Goal: Task Accomplishment & Management: Manage account settings

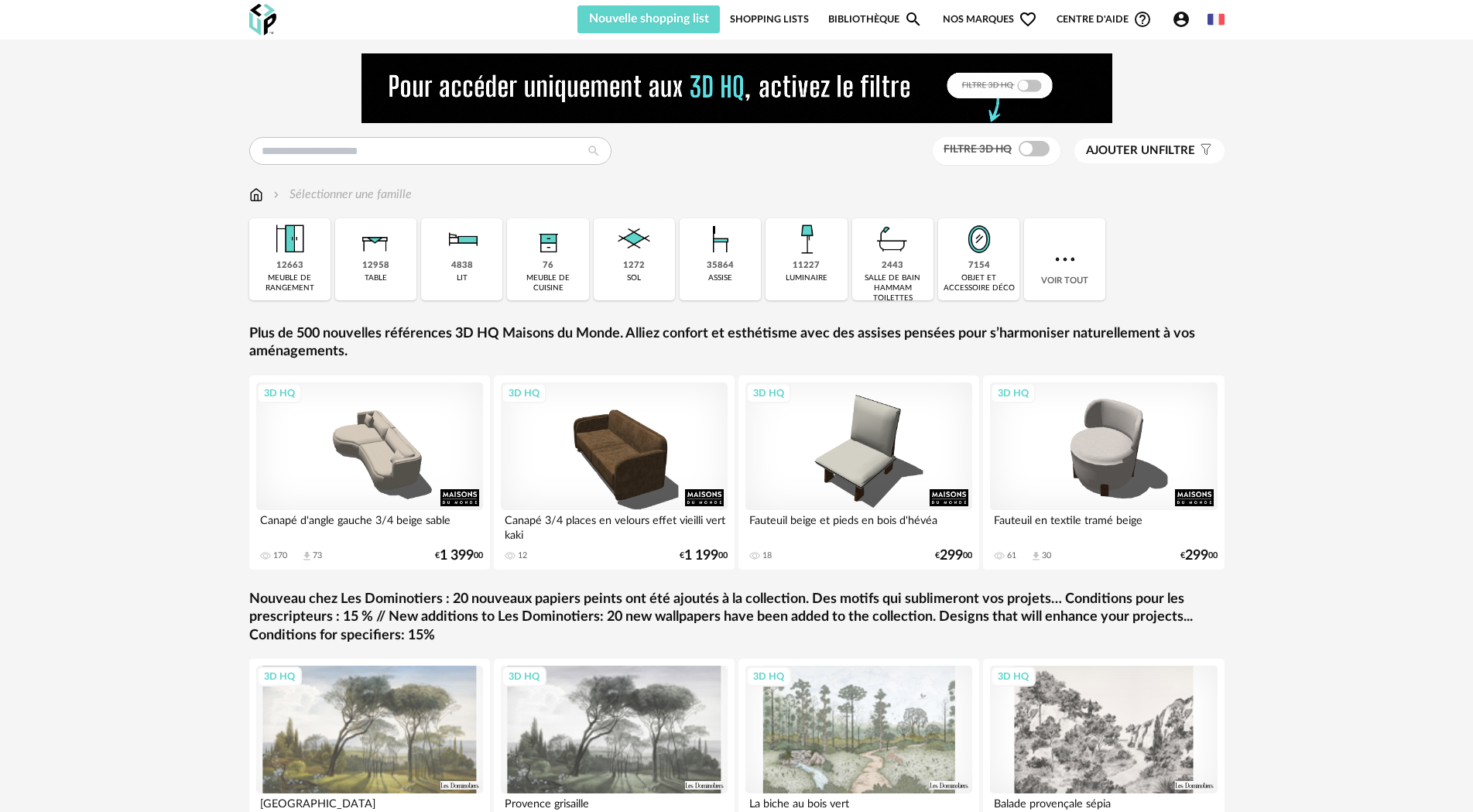
click at [258, 26] on img at bounding box center [263, 20] width 27 height 32
click at [1179, 21] on icon "Account Circle icon" at bounding box center [1181, 20] width 19 height 19
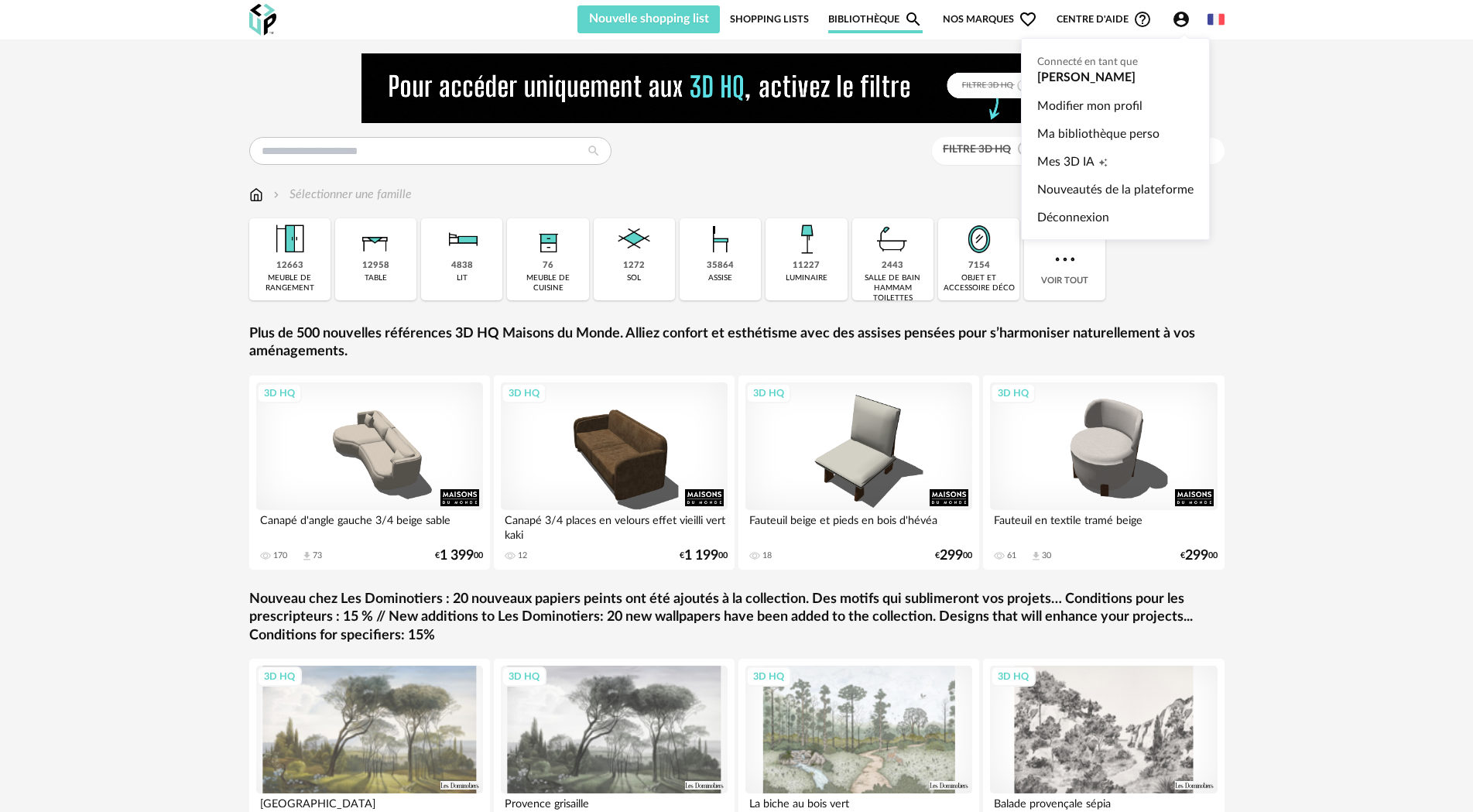
click at [1113, 68] on ul "Connecté en tant que Thierry LHOTE Modifier mon profil Ma bibliothèque perso Me…" at bounding box center [1115, 139] width 189 height 202
click at [1111, 106] on link "Modifier mon profil" at bounding box center [1115, 105] width 156 height 27
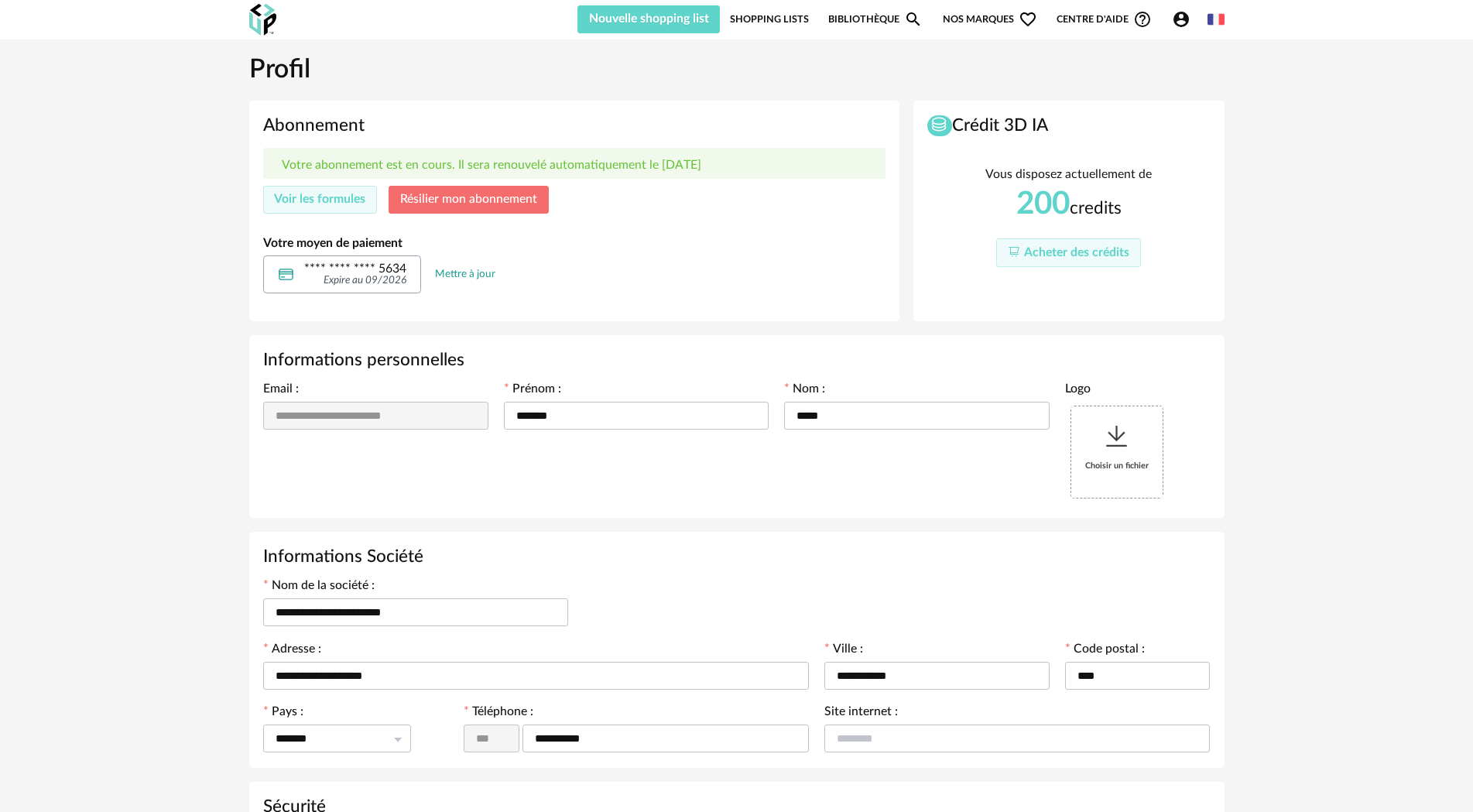
click at [466, 200] on span "Résilier mon abonnement" at bounding box center [469, 199] width 137 height 12
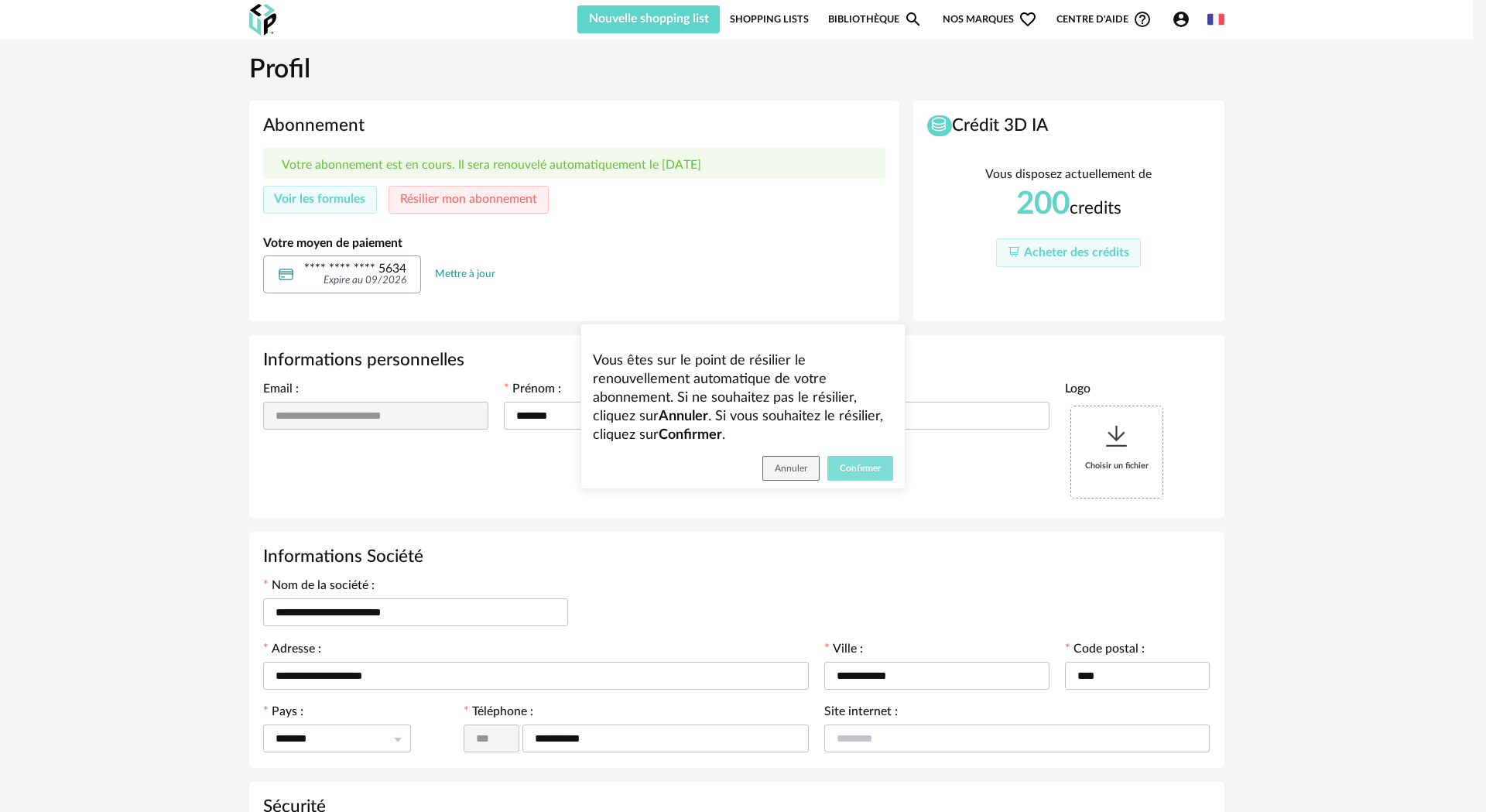
click at [853, 469] on span "Confirmer" at bounding box center [860, 468] width 41 height 9
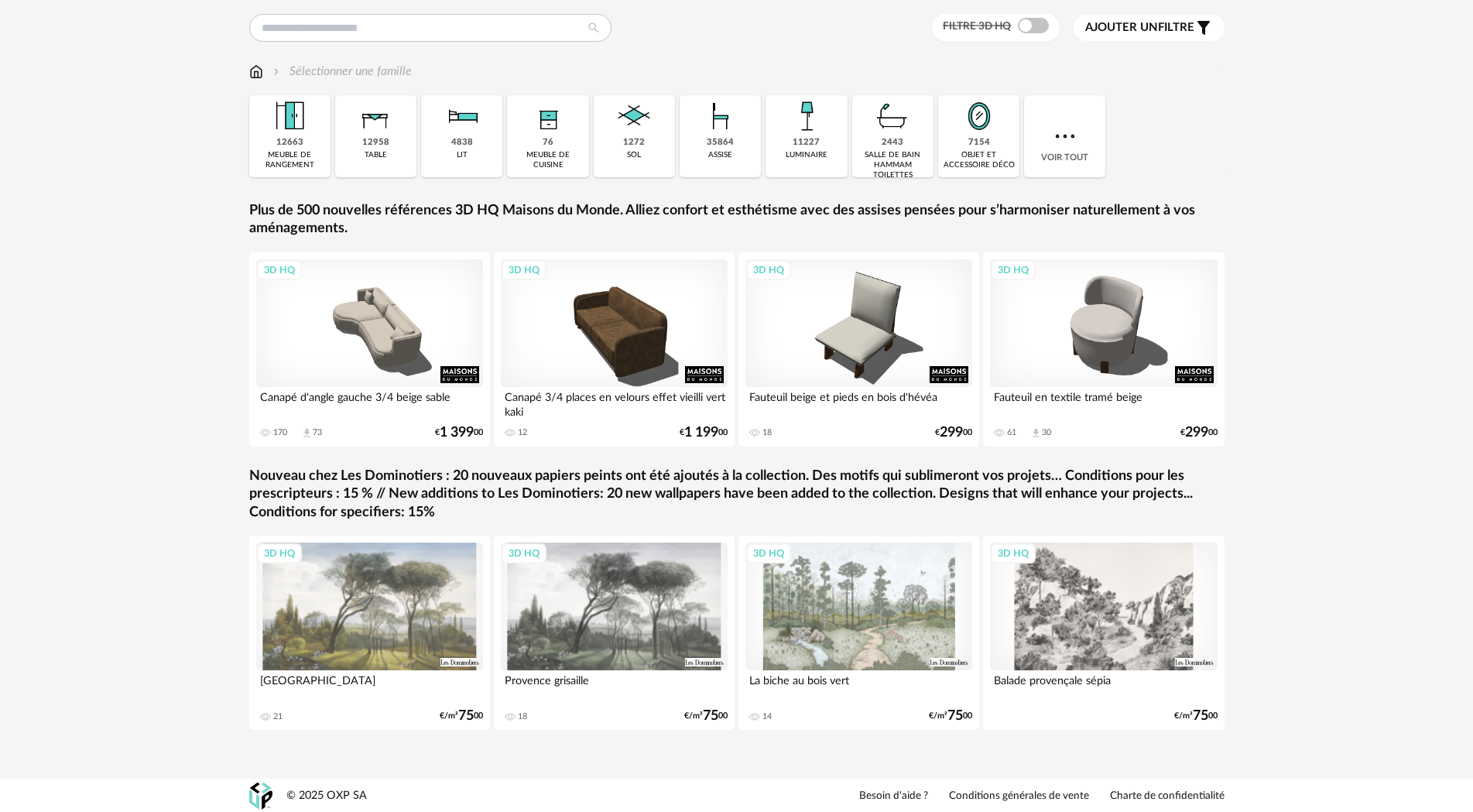
scroll to position [124, 0]
